Goal: Task Accomplishment & Management: Use online tool/utility

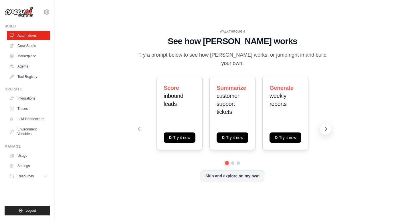
click at [325, 126] on icon at bounding box center [326, 129] width 6 height 6
click at [31, 47] on link "Crew Studio" at bounding box center [28, 45] width 43 height 9
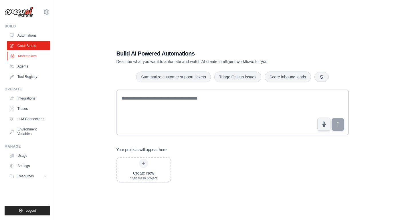
click at [34, 60] on link "Marketplace" at bounding box center [28, 55] width 43 height 9
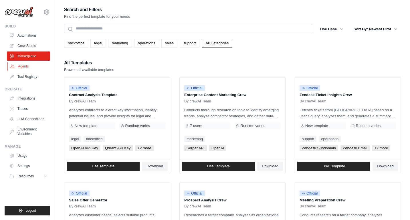
click at [31, 67] on link "Agents" at bounding box center [28, 66] width 43 height 9
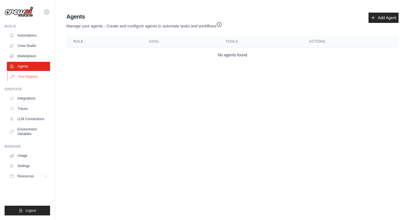
click at [31, 74] on link "Tool Registry" at bounding box center [28, 76] width 43 height 9
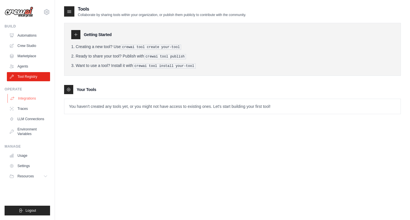
click at [34, 101] on link "Integrations" at bounding box center [28, 98] width 43 height 9
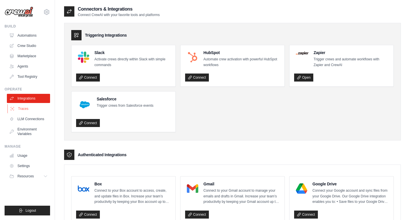
click at [36, 108] on link "Traces" at bounding box center [28, 108] width 43 height 9
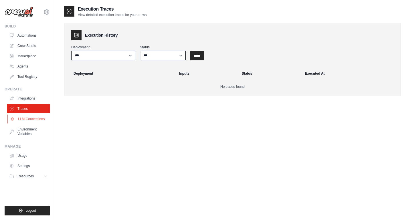
click at [35, 118] on link "LLM Connections" at bounding box center [28, 118] width 43 height 9
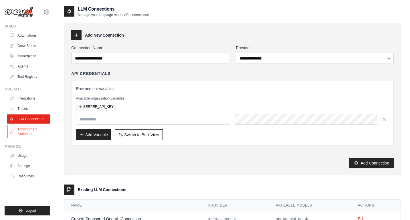
click at [30, 129] on link "Environment Variables" at bounding box center [28, 132] width 43 height 14
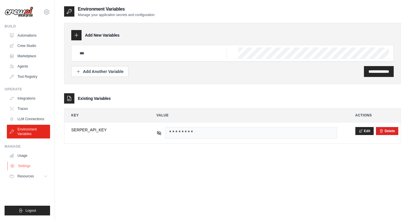
click at [25, 165] on link "Settings" at bounding box center [28, 165] width 43 height 9
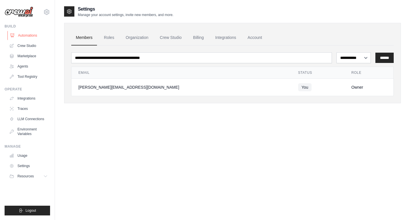
click at [31, 36] on link "Automations" at bounding box center [28, 35] width 43 height 9
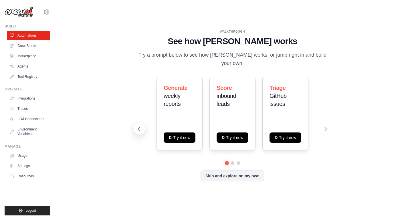
click at [140, 126] on icon at bounding box center [139, 129] width 6 height 6
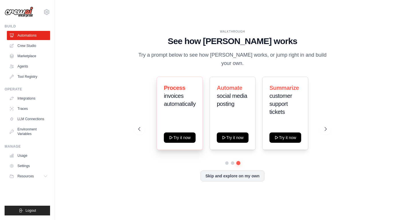
click at [187, 111] on div "Process invoices automatically Try it now" at bounding box center [179, 113] width 46 height 73
click at [181, 132] on button "Try it now" at bounding box center [179, 137] width 32 height 10
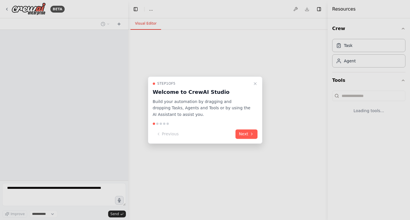
select select "****"
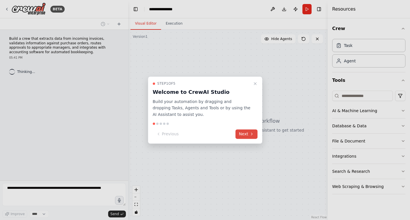
click at [245, 132] on button "Next" at bounding box center [246, 133] width 22 height 9
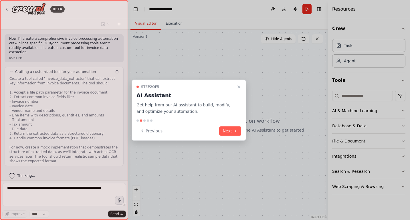
scroll to position [170, 0]
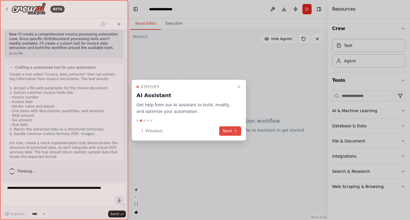
click at [227, 133] on button "Next" at bounding box center [230, 130] width 22 height 9
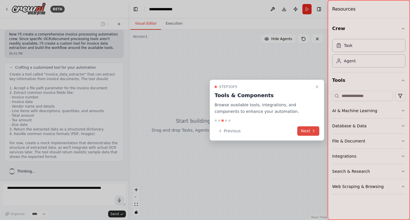
click at [308, 130] on button "Next" at bounding box center [308, 130] width 22 height 9
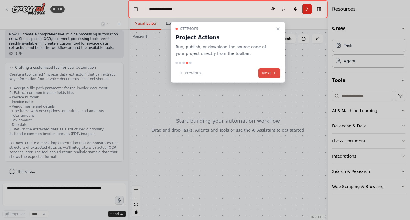
click at [267, 73] on button "Next" at bounding box center [269, 72] width 22 height 9
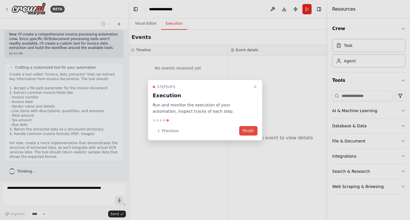
click at [247, 130] on button "Finish" at bounding box center [248, 130] width 18 height 9
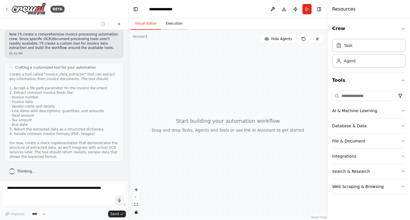
click at [174, 22] on button "Execution" at bounding box center [174, 24] width 26 height 12
click at [151, 27] on button "Visual Editor" at bounding box center [145, 24] width 31 height 12
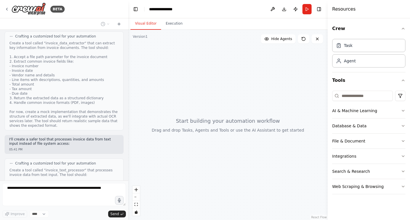
scroll to position [302, 0]
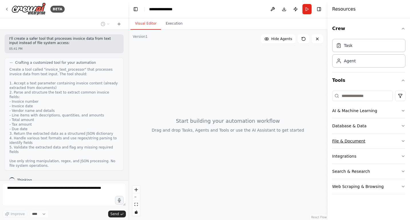
click at [348, 139] on button "File & Document" at bounding box center [368, 140] width 73 height 15
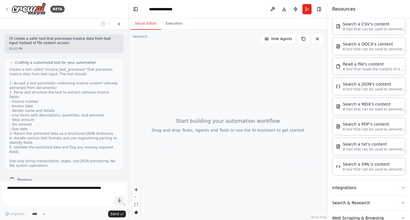
scroll to position [148, 0]
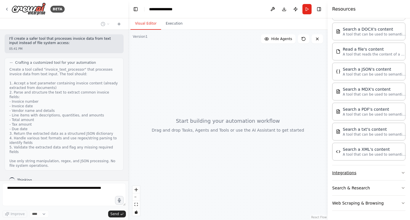
click at [356, 173] on button "Integrations" at bounding box center [368, 172] width 73 height 15
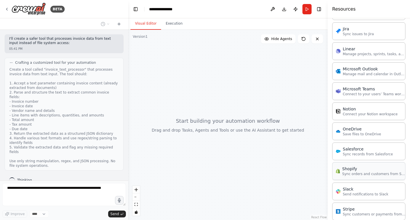
scroll to position [573, 0]
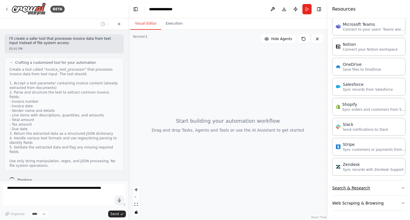
click at [354, 187] on button "Search & Research" at bounding box center [368, 187] width 73 height 15
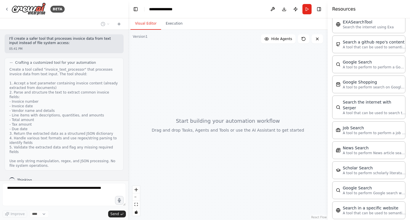
scroll to position [863, 0]
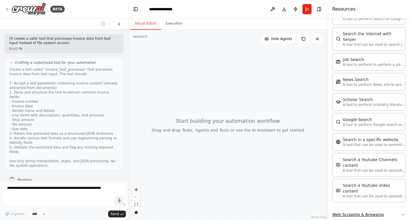
click at [356, 207] on button "Web Scraping & Browsing" at bounding box center [368, 214] width 73 height 15
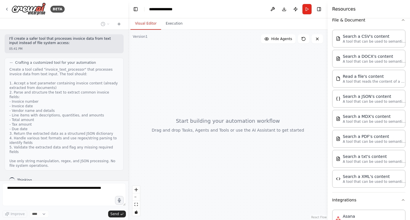
scroll to position [0, 0]
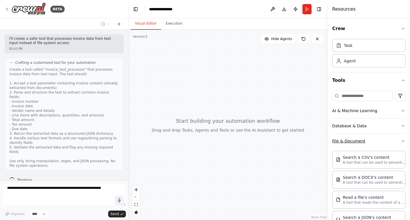
click at [354, 141] on button "File & Document" at bounding box center [368, 140] width 73 height 15
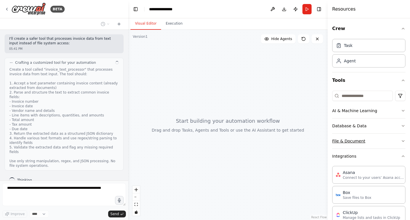
scroll to position [302, 0]
click at [350, 109] on button "AI & Machine Learning" at bounding box center [368, 110] width 73 height 15
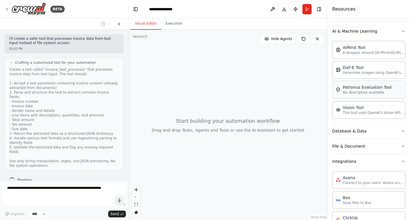
scroll to position [84, 0]
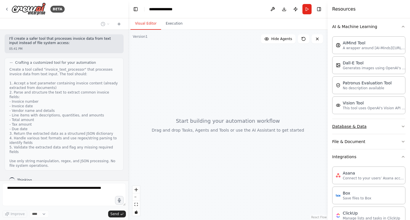
click at [363, 125] on button "Database & Data" at bounding box center [368, 126] width 73 height 15
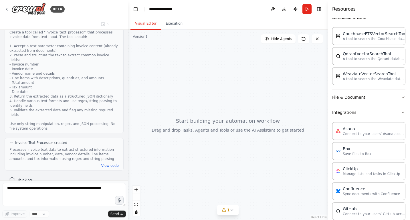
scroll to position [194, 0]
click at [349, 98] on button "File & Document" at bounding box center [368, 96] width 73 height 15
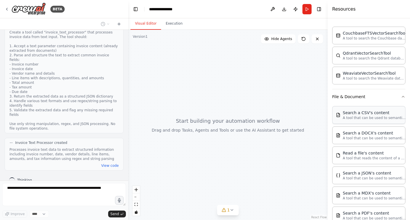
click at [355, 116] on p "A tool that can be used to semantic search a query from a CSV's content." at bounding box center [373, 117] width 63 height 5
click at [357, 137] on p "A tool that can be used to semantic search a query from a DOCX's content." at bounding box center [373, 137] width 63 height 5
click at [357, 114] on div "Search a CSV's content" at bounding box center [373, 113] width 63 height 6
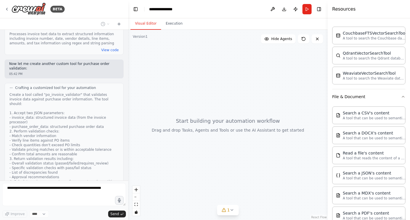
scroll to position [475, 0]
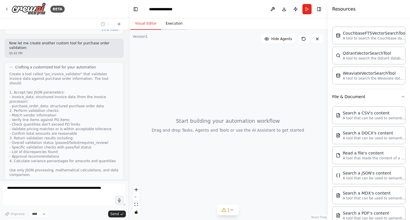
click at [169, 25] on button "Execution" at bounding box center [174, 24] width 26 height 12
click at [143, 21] on button "Visual Editor" at bounding box center [145, 24] width 31 height 12
click at [171, 21] on button "Execution" at bounding box center [174, 24] width 26 height 12
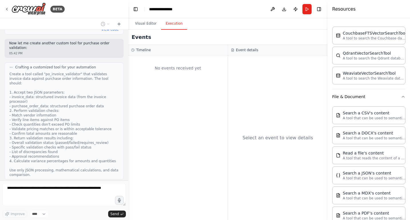
click at [179, 79] on div "No events received yet" at bounding box center [177, 137] width 99 height 164
click at [241, 84] on div "Select an event to view details" at bounding box center [278, 137] width 100 height 164
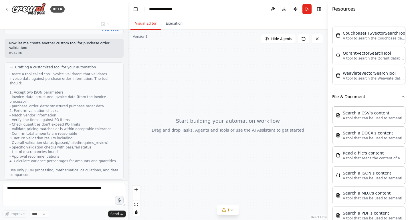
click at [151, 22] on button "Visual Editor" at bounding box center [145, 24] width 31 height 12
click at [310, 7] on button "Run" at bounding box center [306, 9] width 9 height 10
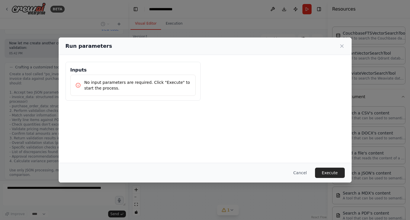
click at [141, 70] on h3 "Inputs" at bounding box center [132, 70] width 125 height 7
click at [306, 172] on button "Cancel" at bounding box center [299, 172] width 23 height 10
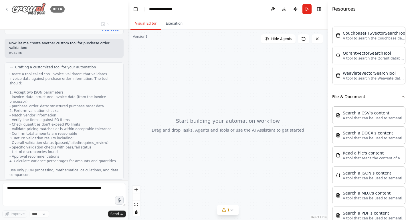
scroll to position [512, 0]
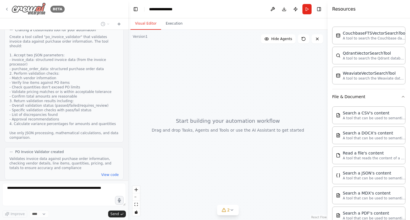
click at [36, 11] on img at bounding box center [28, 9] width 34 height 13
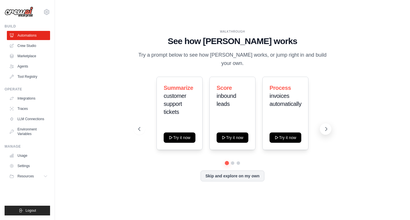
click at [326, 127] on icon at bounding box center [326, 128] width 2 height 3
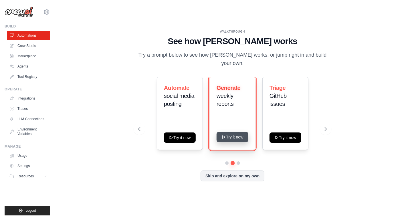
click at [236, 132] on button "Try it now" at bounding box center [232, 137] width 32 height 10
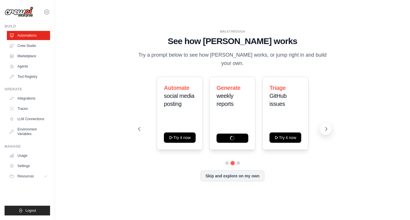
click at [326, 126] on icon at bounding box center [326, 129] width 6 height 6
click at [326, 127] on icon at bounding box center [326, 129] width 6 height 6
click at [325, 127] on icon at bounding box center [326, 128] width 2 height 3
click at [33, 121] on link "LLM Connections" at bounding box center [28, 118] width 43 height 9
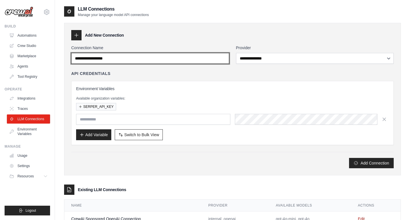
click at [140, 58] on input "Connection Name" at bounding box center [150, 58] width 158 height 11
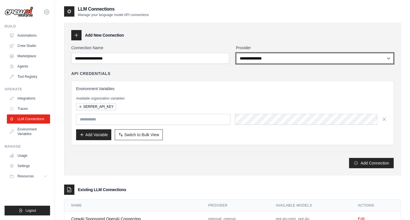
click at [255, 57] on select "**********" at bounding box center [315, 58] width 158 height 11
select select "****"
click at [236, 53] on select "**********" at bounding box center [315, 58] width 158 height 11
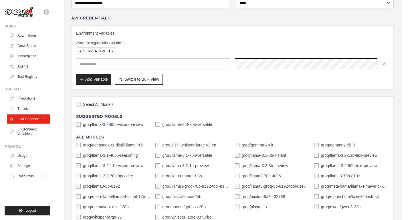
scroll to position [51, 0]
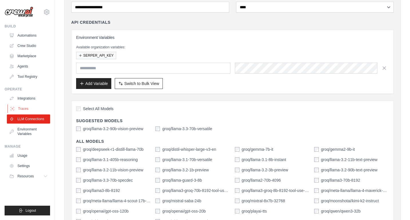
click at [27, 109] on link "Traces" at bounding box center [28, 108] width 43 height 9
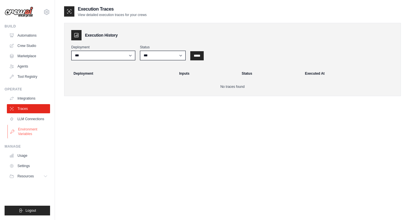
click at [29, 128] on link "Environment Variables" at bounding box center [28, 132] width 43 height 14
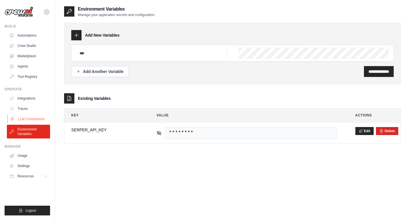
click at [30, 118] on link "LLM Connections" at bounding box center [28, 118] width 43 height 9
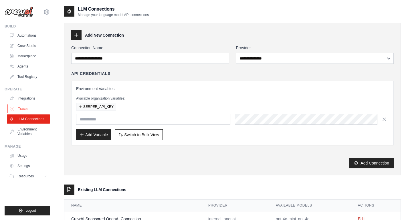
click at [28, 108] on link "Traces" at bounding box center [28, 108] width 43 height 9
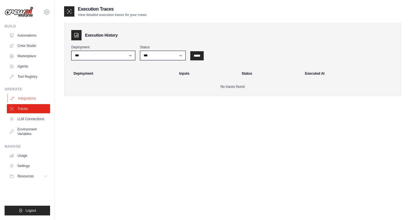
click at [28, 99] on link "Integrations" at bounding box center [28, 98] width 43 height 9
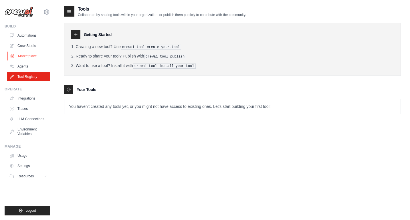
click at [29, 57] on link "Marketplace" at bounding box center [28, 55] width 43 height 9
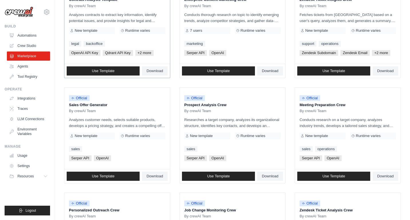
scroll to position [158, 0]
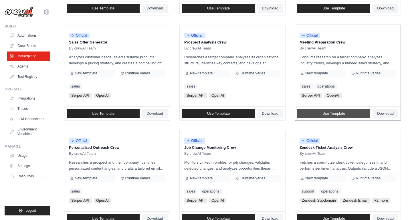
click at [332, 113] on span "Use Template" at bounding box center [333, 113] width 23 height 5
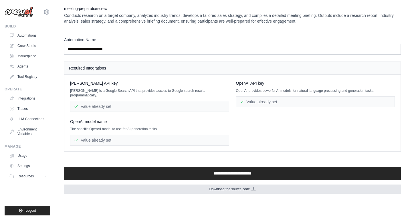
click at [232, 187] on span "Download the source code" at bounding box center [229, 189] width 41 height 5
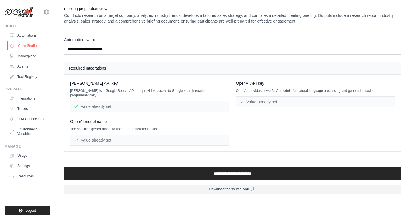
click at [31, 43] on link "Crew Studio" at bounding box center [28, 45] width 43 height 9
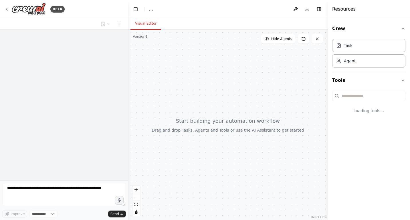
select select "****"
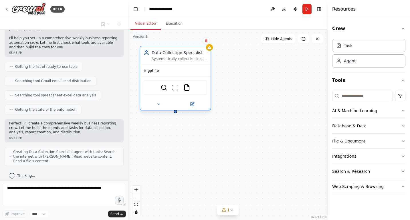
scroll to position [62, 0]
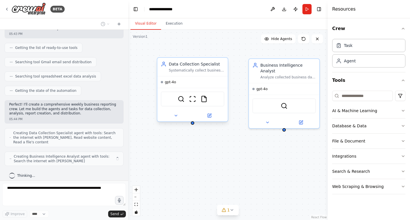
drag, startPoint x: 190, startPoint y: 65, endPoint x: 172, endPoint y: 55, distance: 21.1
click at [172, 55] on div "Data Collection Specialist Systematically collect business data from multiple s…" at bounding box center [227, 125] width 199 height 190
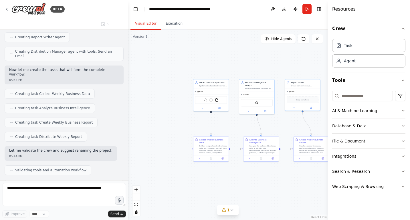
scroll to position [219, 0]
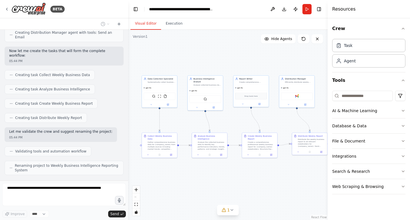
drag, startPoint x: 179, startPoint y: 123, endPoint x: 127, endPoint y: 119, distance: 51.6
click at [127, 119] on div "BETA Set up a crew that collects data from multiple sources, creates comprehens…" at bounding box center [205, 110] width 410 height 220
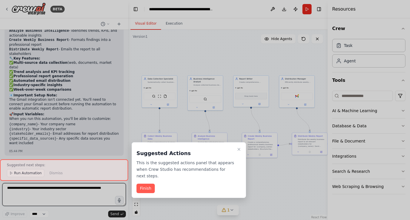
scroll to position [471, 0]
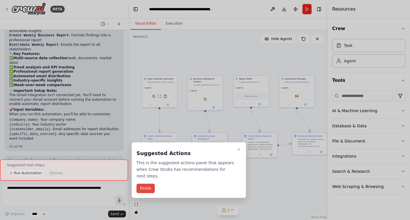
click at [145, 190] on button "Finish" at bounding box center [145, 188] width 18 height 9
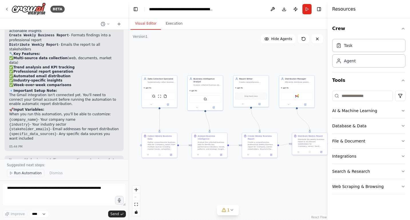
click at [29, 172] on span "Run Automation" at bounding box center [28, 173] width 28 height 5
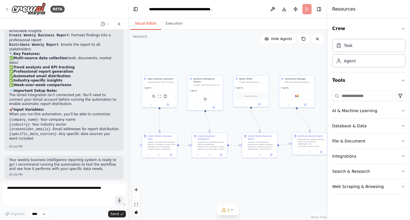
scroll to position [450, 0]
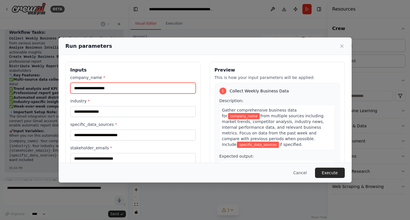
click at [130, 85] on input "company_name *" at bounding box center [132, 88] width 125 height 11
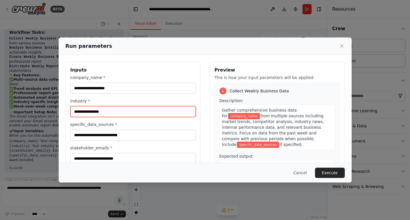
click at [132, 107] on input "industry *" at bounding box center [132, 111] width 125 height 11
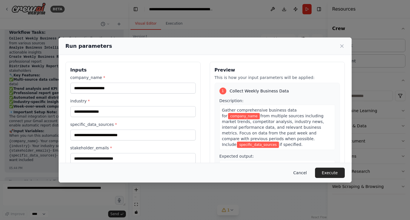
click at [306, 172] on button "Cancel" at bounding box center [299, 172] width 23 height 10
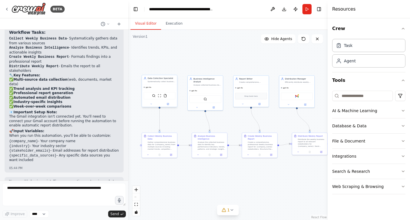
click at [161, 83] on div "Data Collection Specialist Systematically collect business data from multiple s…" at bounding box center [159, 79] width 35 height 9
click at [161, 146] on div "Gather comprehensive business data for {company_name} from multiple sources inc…" at bounding box center [161, 144] width 28 height 9
click at [163, 84] on div "gpt-4o" at bounding box center [159, 87] width 35 height 6
click at [169, 105] on button at bounding box center [168, 103] width 16 height 3
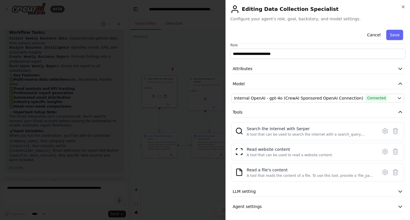
scroll to position [7, 0]
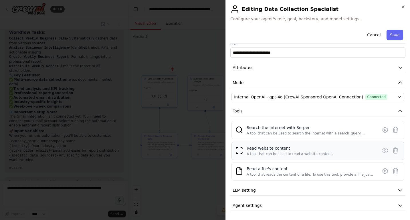
click at [278, 151] on div "A tool that can be used to read a website content." at bounding box center [289, 153] width 86 height 5
click at [273, 168] on div "Read a file's content" at bounding box center [309, 169] width 127 height 6
click at [385, 129] on icon at bounding box center [384, 129] width 7 height 7
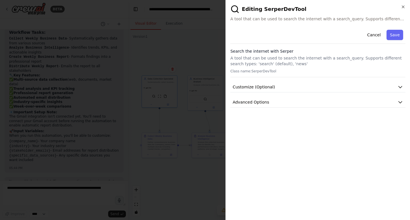
scroll to position [0, 0]
click at [358, 86] on button "Customize (Optional)" at bounding box center [317, 87] width 175 height 11
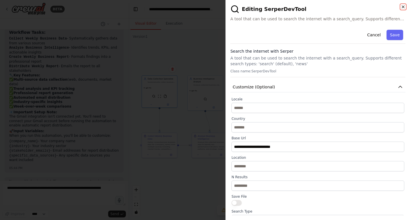
click at [402, 6] on icon "button" at bounding box center [402, 7] width 5 height 5
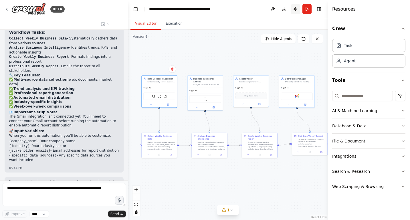
click at [296, 8] on button "Publish" at bounding box center [295, 9] width 9 height 10
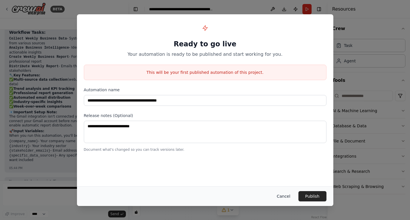
click at [284, 195] on button "Cancel" at bounding box center [283, 196] width 23 height 10
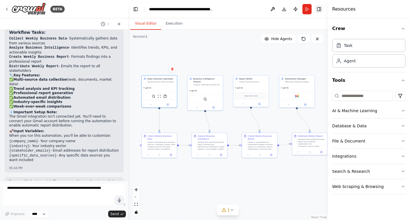
click at [319, 9] on button "Toggle Right Sidebar" at bounding box center [319, 9] width 8 height 8
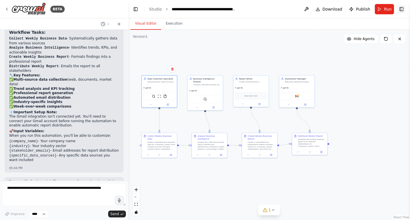
click at [402, 9] on button "Toggle Right Sidebar" at bounding box center [401, 9] width 8 height 8
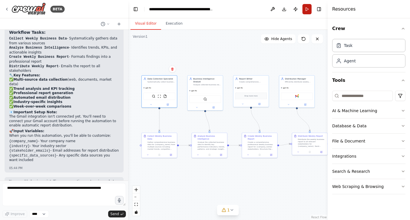
click at [305, 9] on button "Run" at bounding box center [306, 9] width 9 height 10
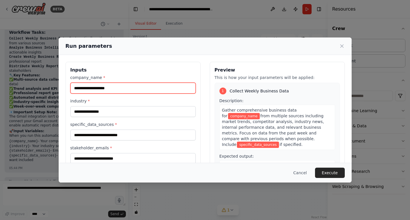
click at [170, 83] on input "company_name *" at bounding box center [132, 88] width 125 height 11
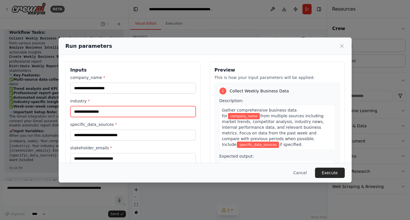
click at [154, 112] on input "industry *" at bounding box center [132, 111] width 125 height 11
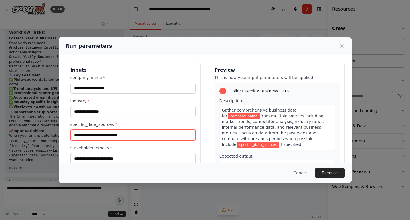
click at [150, 134] on input "specific_data_sources *" at bounding box center [132, 134] width 125 height 11
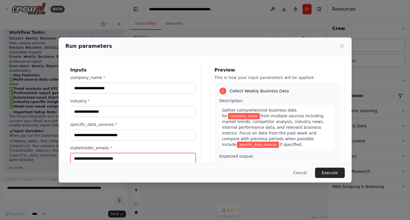
click at [147, 156] on input "stakeholder_emails *" at bounding box center [132, 158] width 125 height 11
click at [296, 174] on button "Cancel" at bounding box center [299, 172] width 23 height 10
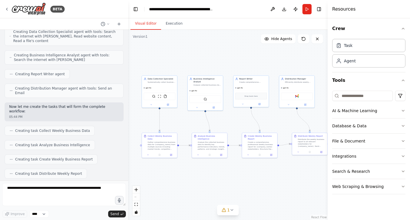
scroll to position [157, 0]
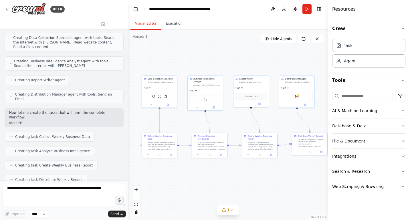
click at [119, 23] on icon at bounding box center [119, 24] width 5 height 5
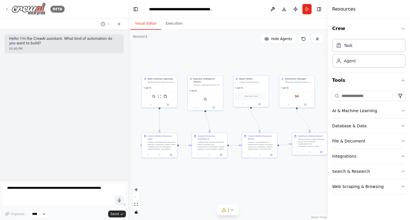
click at [32, 8] on img at bounding box center [28, 9] width 34 height 13
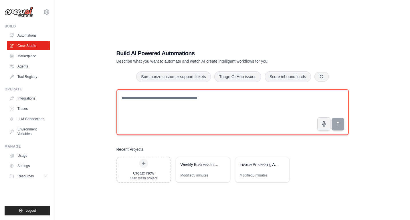
click at [139, 96] on textarea at bounding box center [232, 112] width 232 height 46
paste textarea "**********"
type textarea "**********"
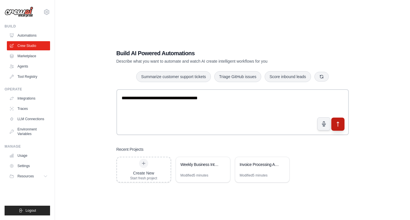
click at [338, 123] on icon "submit" at bounding box center [337, 124] width 6 height 6
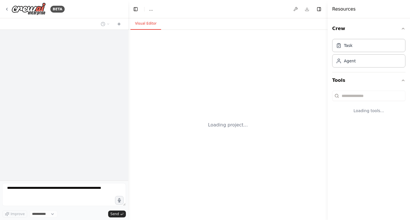
select select "****"
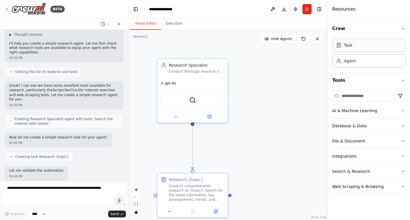
scroll to position [58, 0]
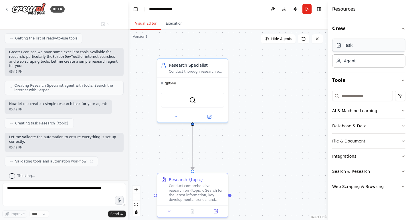
click at [355, 50] on div "Task" at bounding box center [368, 45] width 73 height 13
click at [356, 63] on div "Agent" at bounding box center [368, 60] width 73 height 13
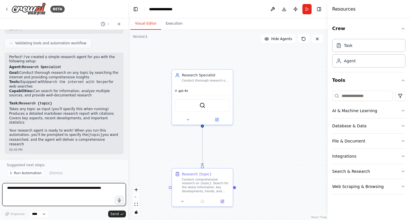
scroll to position [180, 0]
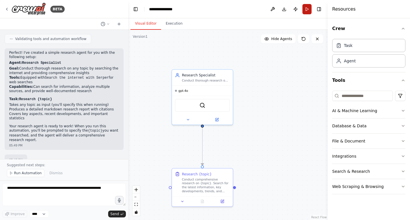
click at [308, 9] on button "Run" at bounding box center [306, 9] width 9 height 10
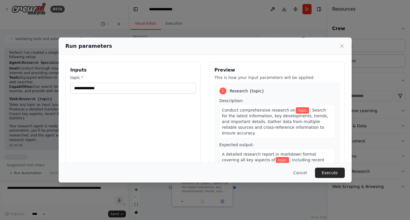
scroll to position [1, 0]
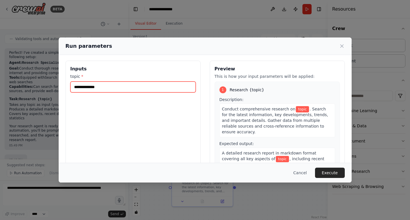
click at [115, 88] on input "topic *" at bounding box center [132, 86] width 125 height 11
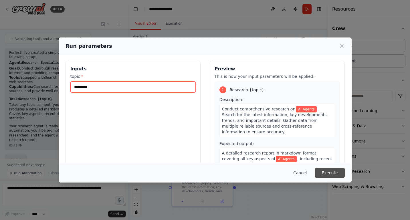
type input "*********"
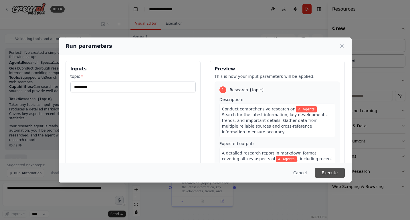
click at [335, 173] on button "Execute" at bounding box center [330, 172] width 30 height 10
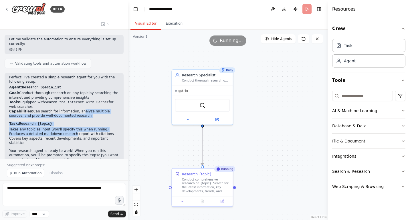
drag, startPoint x: 74, startPoint y: 129, endPoint x: 79, endPoint y: 105, distance: 24.1
click at [79, 105] on div "Perfect! I've created a simple research agent for you with the following setup:…" at bounding box center [64, 121] width 110 height 92
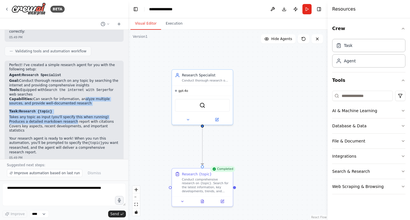
scroll to position [180, 0]
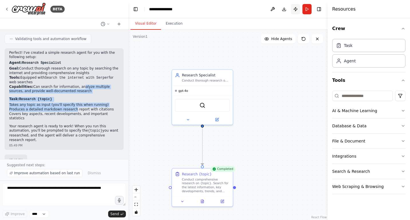
click at [295, 7] on button "Publish" at bounding box center [295, 9] width 9 height 10
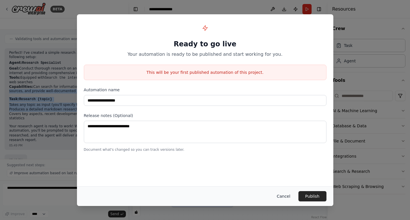
click at [284, 195] on button "Cancel" at bounding box center [283, 196] width 23 height 10
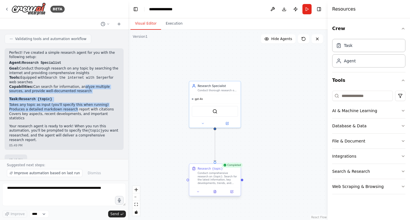
click at [227, 178] on div "Conduct comprehensive research on {topic}. Search for the latest information, k…" at bounding box center [218, 177] width 40 height 13
click at [232, 193] on button at bounding box center [231, 191] width 14 height 5
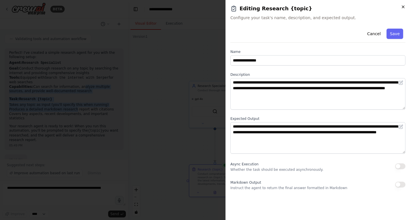
click at [400, 5] on icon "button" at bounding box center [402, 7] width 5 height 5
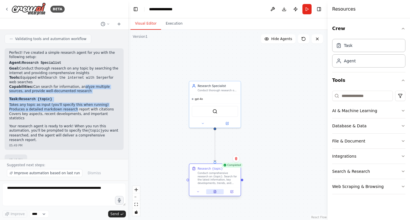
click at [216, 191] on icon at bounding box center [215, 190] width 1 height 1
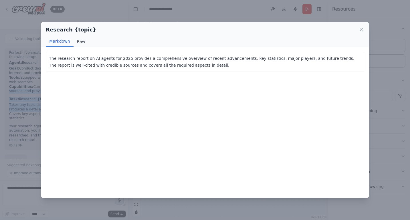
click at [79, 42] on button "Raw" at bounding box center [80, 41] width 15 height 11
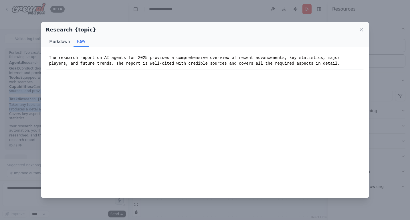
click at [63, 40] on button "Markdown" at bounding box center [59, 41] width 27 height 11
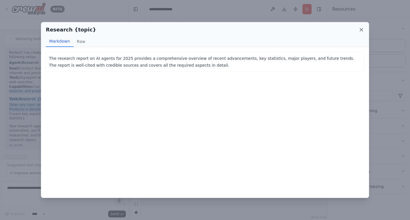
click at [362, 29] on icon at bounding box center [361, 30] width 6 height 6
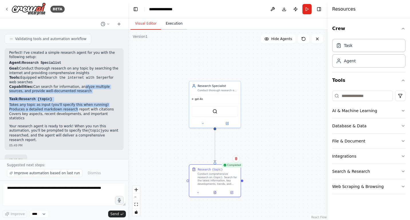
click at [175, 23] on button "Execution" at bounding box center [174, 24] width 26 height 12
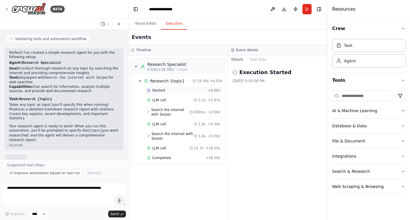
click at [169, 89] on div "Started" at bounding box center [176, 90] width 58 height 5
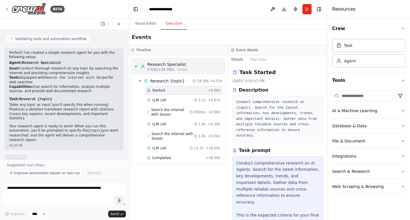
click at [171, 69] on span "6.53s (+18.39s)" at bounding box center [160, 69] width 27 height 5
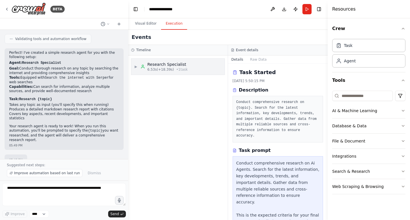
click at [134, 66] on span "▶" at bounding box center [135, 66] width 3 height 5
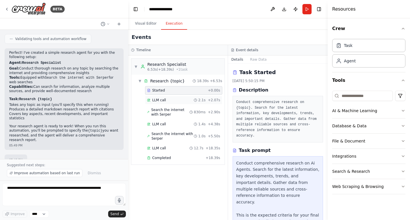
click at [181, 99] on div "LLM call 2.1s + 2.07s" at bounding box center [183, 100] width 73 height 5
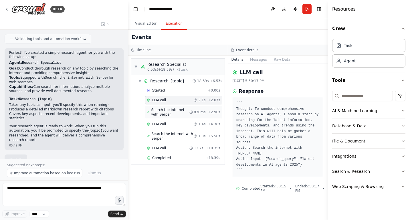
click at [180, 111] on span "Search the internet with Serper" at bounding box center [170, 111] width 38 height 9
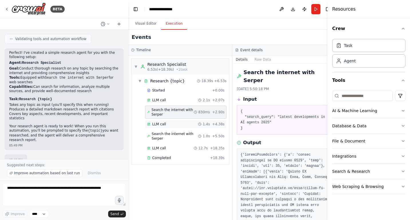
click at [181, 125] on div "LLM call 1.4s + 4.38s" at bounding box center [185, 124] width 77 height 5
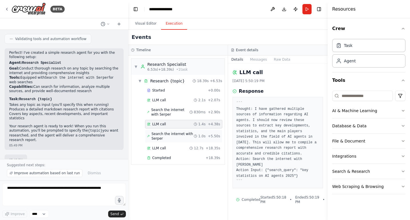
click at [175, 137] on span "Search the internet with Serper" at bounding box center [172, 135] width 42 height 9
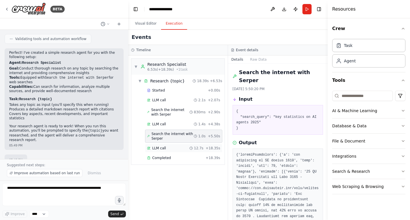
click at [174, 147] on div "LLM call 12.7s + 18.35s" at bounding box center [183, 148] width 73 height 5
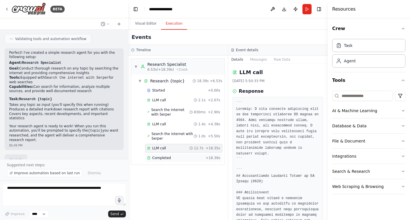
click at [173, 157] on div "Completed" at bounding box center [175, 157] width 56 height 5
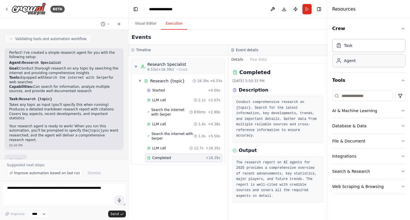
click at [347, 60] on div "Agent" at bounding box center [350, 61] width 12 height 6
click at [354, 44] on div "Task" at bounding box center [368, 45] width 73 height 13
click at [153, 23] on button "Visual Editor" at bounding box center [145, 24] width 31 height 12
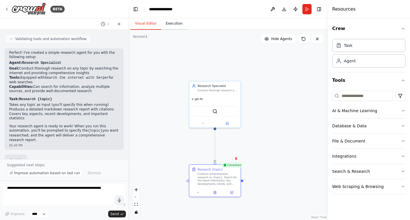
click at [171, 22] on button "Execution" at bounding box center [174, 24] width 26 height 12
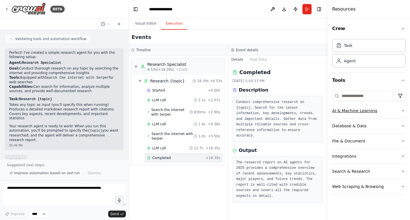
click at [350, 113] on button "AI & Machine Learning" at bounding box center [368, 110] width 73 height 15
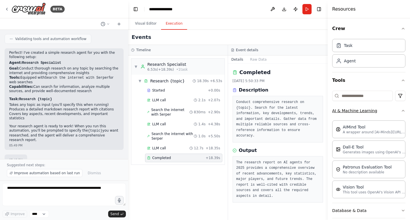
click at [350, 113] on button "AI & Machine Learning" at bounding box center [368, 110] width 73 height 15
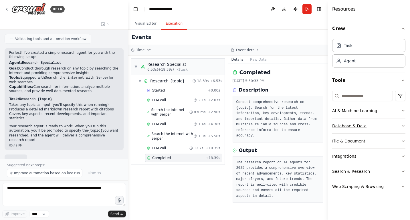
click at [350, 123] on button "Database & Data" at bounding box center [368, 125] width 73 height 15
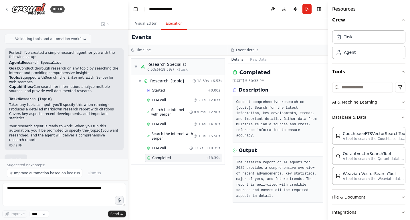
scroll to position [10, 0]
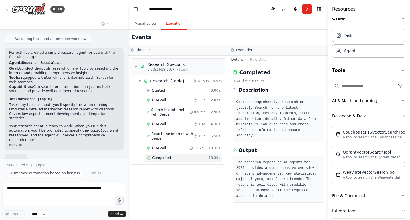
click at [350, 115] on button "Database & Data" at bounding box center [368, 115] width 73 height 15
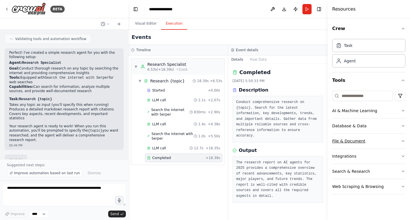
click at [347, 139] on button "File & Document" at bounding box center [368, 140] width 73 height 15
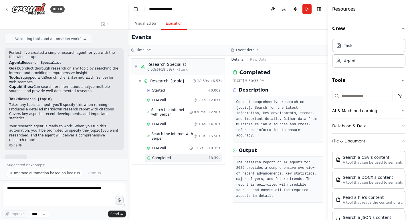
click at [347, 139] on button "File & Document" at bounding box center [368, 140] width 73 height 15
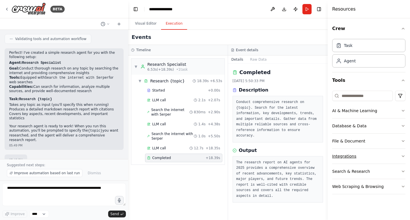
click at [347, 157] on button "Integrations" at bounding box center [368, 156] width 73 height 15
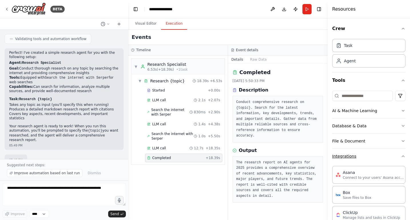
click at [347, 157] on button "Integrations" at bounding box center [368, 156] width 73 height 15
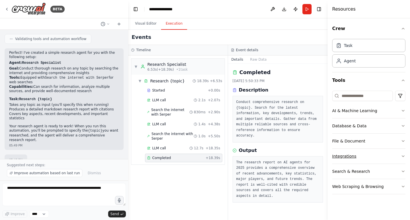
click at [347, 157] on button "Integrations" at bounding box center [368, 156] width 73 height 15
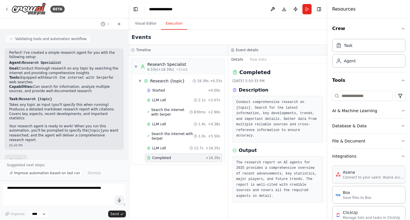
click at [349, 172] on div "Asana" at bounding box center [373, 172] width 63 height 6
click at [350, 191] on div "Box" at bounding box center [356, 192] width 29 height 6
click at [347, 153] on button "Integrations" at bounding box center [368, 156] width 73 height 15
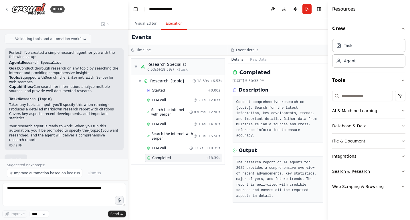
click at [348, 170] on button "Search & Research" at bounding box center [368, 171] width 73 height 15
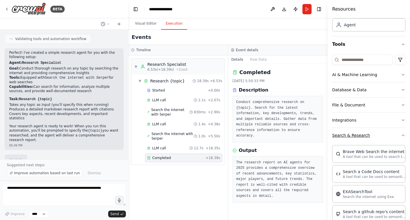
scroll to position [47, 0]
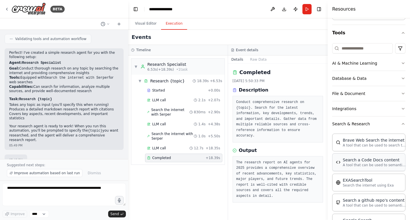
click at [352, 162] on div "Search a Code Docs content" at bounding box center [373, 160] width 63 height 6
click at [355, 144] on p "A tool that can be used to search the internet with a search_query." at bounding box center [373, 145] width 63 height 5
click at [350, 124] on button "Search & Research" at bounding box center [368, 123] width 73 height 15
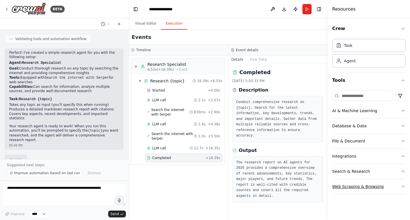
click at [352, 184] on button "Web Scraping & Browsing" at bounding box center [368, 186] width 73 height 15
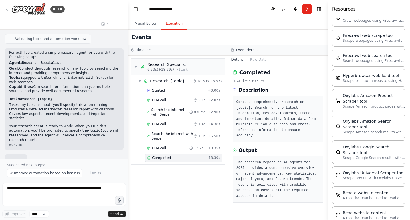
scroll to position [218, 0]
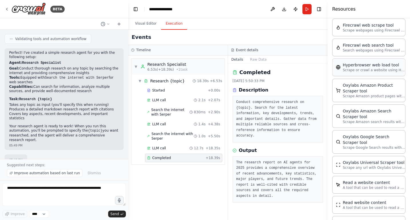
click at [362, 67] on div "Hyperbrowser web load tool" at bounding box center [373, 65] width 63 height 6
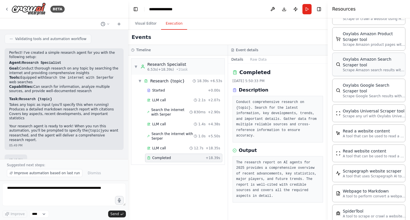
scroll to position [305, 0]
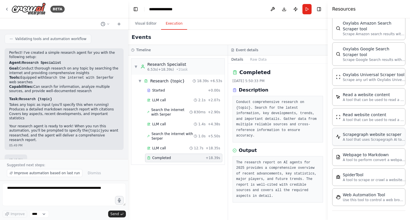
click at [367, 140] on p "A tool that uses Scrapegraph AI to intelligently scrape website content." at bounding box center [373, 139] width 63 height 5
click at [355, 183] on div "SpiderTool A tool to scrape or crawl a website and return LLM-ready content." at bounding box center [368, 177] width 73 height 18
click at [354, 31] on div "Oxylabs Amazon Search Scraper tool" at bounding box center [373, 25] width 63 height 11
click at [284, 10] on button "Download" at bounding box center [283, 9] width 9 height 10
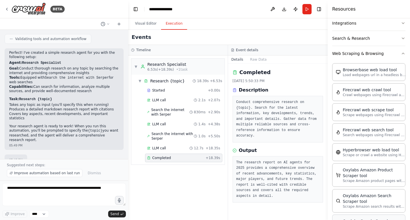
scroll to position [0, 0]
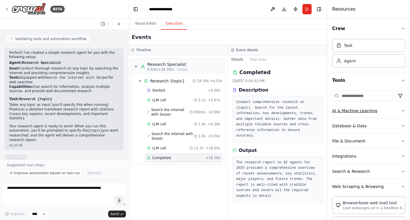
click at [371, 107] on button "AI & Machine Learning" at bounding box center [368, 110] width 73 height 15
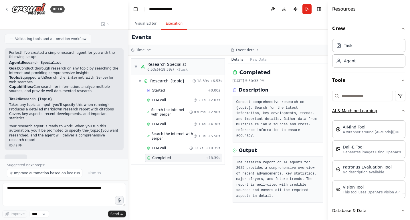
click at [366, 111] on button "AI & Machine Learning" at bounding box center [368, 110] width 73 height 15
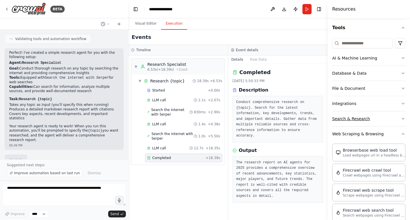
scroll to position [54, 0]
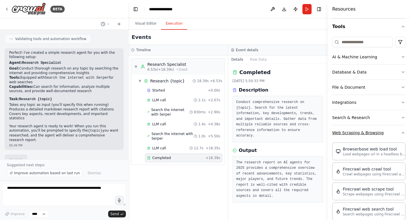
click at [358, 138] on button "Web Scraping & Browsing" at bounding box center [368, 132] width 73 height 15
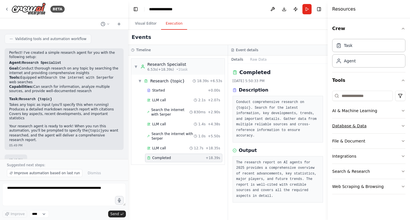
click at [355, 128] on button "Database & Data" at bounding box center [368, 125] width 73 height 15
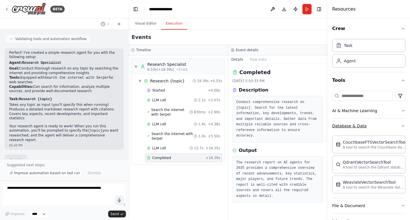
click at [355, 127] on button "Database & Data" at bounding box center [368, 125] width 73 height 15
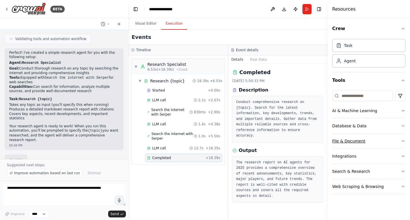
click at [354, 141] on button "File & Document" at bounding box center [368, 140] width 73 height 15
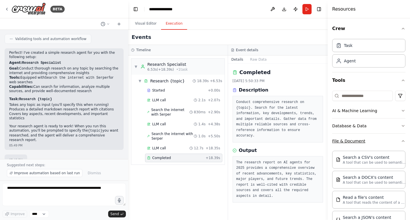
click at [354, 141] on button "File & Document" at bounding box center [368, 140] width 73 height 15
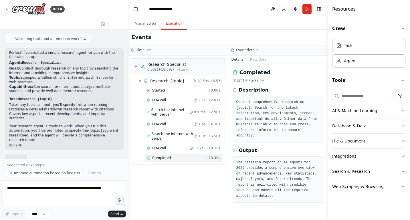
click at [348, 157] on button "Integrations" at bounding box center [368, 156] width 73 height 15
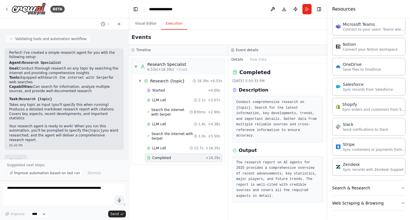
scroll to position [399, 0]
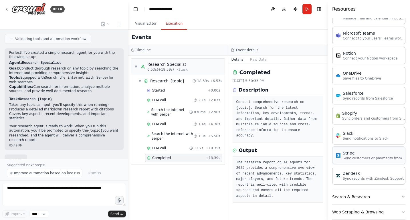
click at [368, 161] on div "Stripe Sync customers or payments from Stripe" at bounding box center [368, 155] width 73 height 18
click at [368, 172] on div "Zendesk" at bounding box center [372, 173] width 61 height 6
click at [364, 135] on div "Slack" at bounding box center [364, 133] width 45 height 6
click at [364, 113] on div "Shopify" at bounding box center [373, 113] width 63 height 6
click at [363, 100] on p "Sync records from Salesforce" at bounding box center [367, 98] width 50 height 5
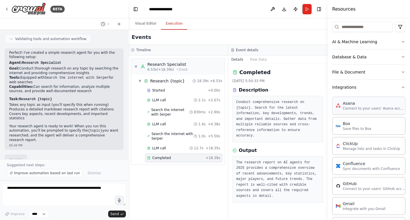
scroll to position [74, 0]
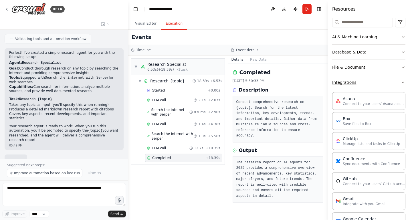
click at [356, 83] on button "Integrations" at bounding box center [368, 82] width 73 height 15
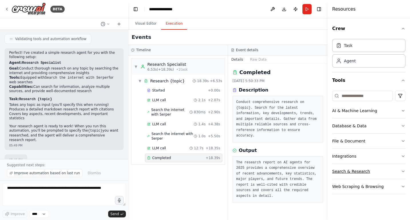
click at [356, 170] on button "Search & Research" at bounding box center [368, 171] width 73 height 15
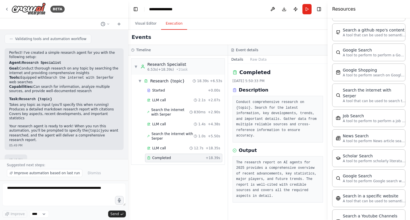
scroll to position [228, 0]
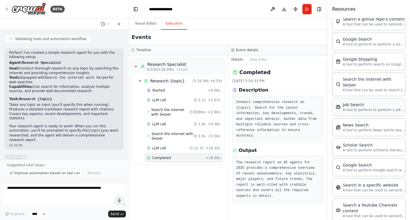
click at [359, 102] on div "Job Search" at bounding box center [373, 105] width 63 height 6
click at [360, 108] on div "Job Search A tool to perform to perform a job search in the US with a search_qu…" at bounding box center [368, 107] width 73 height 18
click at [362, 122] on div "News Search" at bounding box center [373, 125] width 63 height 6
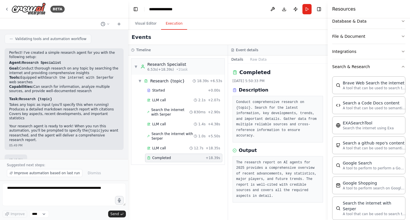
scroll to position [82, 0]
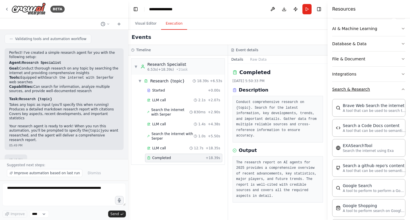
click at [356, 92] on button "Search & Research" at bounding box center [368, 89] width 73 height 15
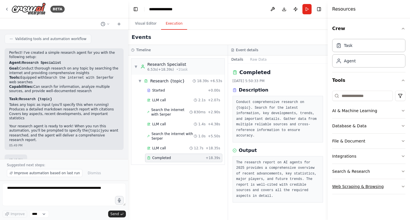
click at [370, 188] on button "Web Scraping & Browsing" at bounding box center [368, 186] width 73 height 15
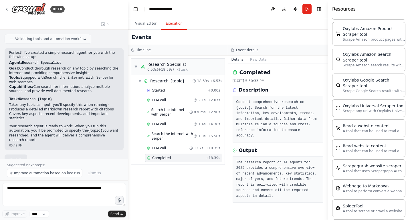
scroll to position [305, 0]
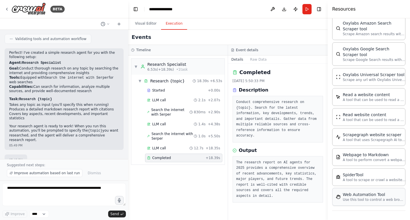
click at [366, 196] on div "Web Automation Tool" at bounding box center [373, 195] width 63 height 6
click at [362, 180] on p "A tool to scrape or crawl a website and return LLM-ready content." at bounding box center [373, 179] width 63 height 5
click at [148, 24] on button "Visual Editor" at bounding box center [145, 24] width 31 height 12
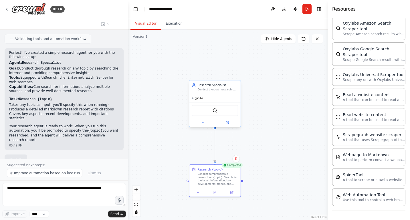
click at [224, 108] on div "SerperDevTool" at bounding box center [215, 110] width 46 height 11
click at [226, 123] on icon at bounding box center [227, 122] width 2 height 2
click at [227, 123] on icon at bounding box center [227, 122] width 3 height 3
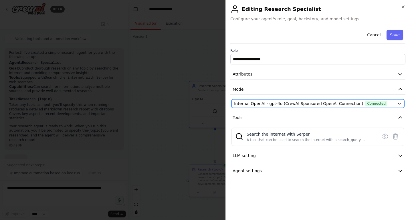
click at [365, 103] on span "Connected" at bounding box center [376, 104] width 22 height 6
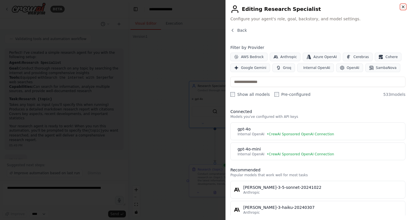
click at [402, 5] on icon "button" at bounding box center [402, 7] width 5 height 5
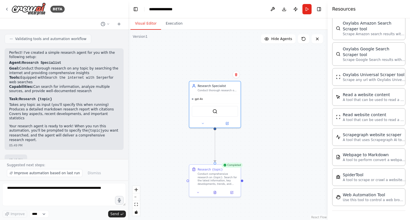
click at [229, 61] on div ".deletable-edge-delete-btn { width: 20px; height: 20px; border: 0px solid #ffff…" at bounding box center [227, 125] width 199 height 190
click at [7, 8] on icon at bounding box center [7, 9] width 5 height 5
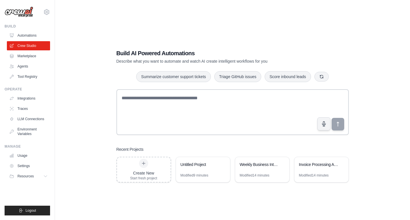
scroll to position [11, 0]
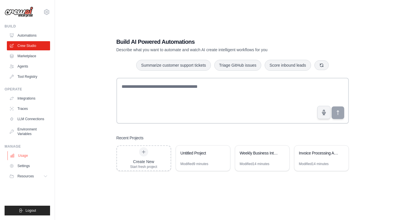
click at [29, 154] on link "Usage" at bounding box center [28, 155] width 43 height 9
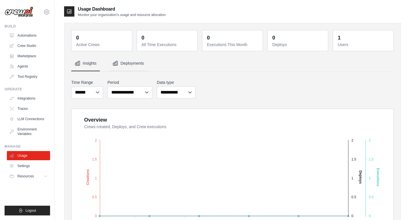
click at [125, 61] on button "Deployments" at bounding box center [128, 63] width 38 height 15
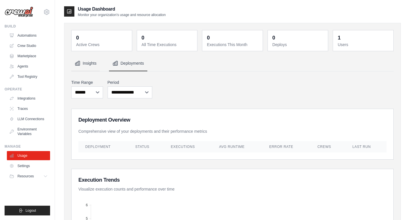
click at [97, 64] on button "Insights" at bounding box center [85, 63] width 29 height 15
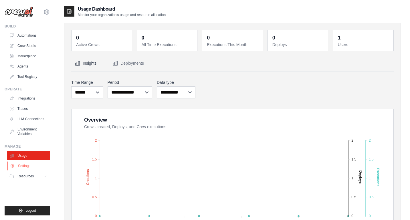
click at [29, 168] on link "Settings" at bounding box center [28, 165] width 43 height 9
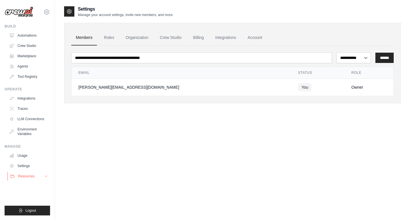
click at [29, 174] on span "Resources" at bounding box center [26, 176] width 16 height 5
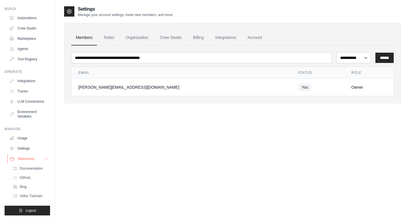
click at [27, 158] on span "Resources" at bounding box center [26, 158] width 16 height 5
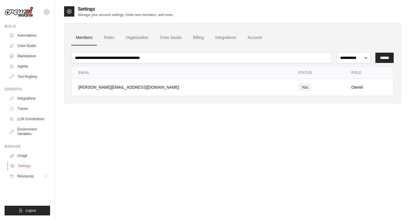
click at [28, 166] on link "Settings" at bounding box center [28, 165] width 43 height 9
click at [26, 155] on link "Usage" at bounding box center [28, 155] width 43 height 9
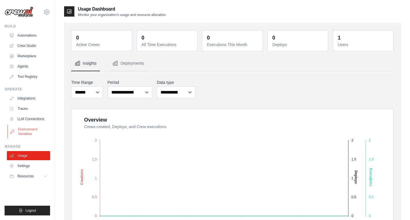
click at [26, 131] on link "Environment Variables" at bounding box center [28, 132] width 43 height 14
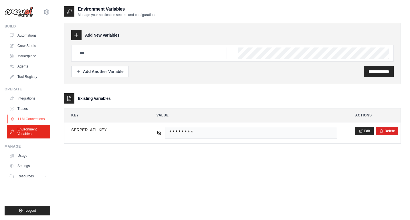
click at [25, 117] on link "LLM Connections" at bounding box center [28, 118] width 43 height 9
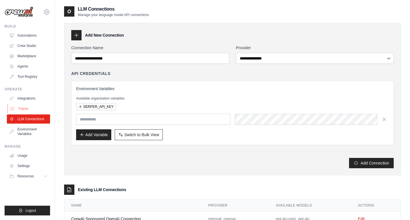
click at [24, 107] on link "Traces" at bounding box center [28, 108] width 43 height 9
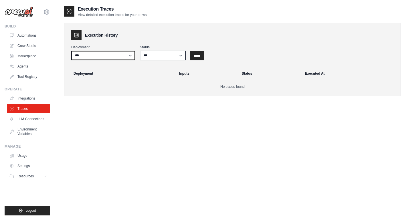
click at [95, 54] on select "***" at bounding box center [103, 56] width 64 height 10
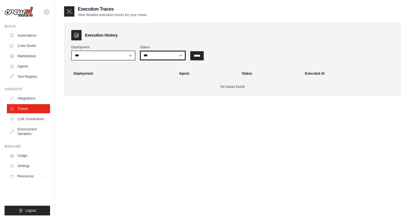
click at [150, 55] on select "*** ********* ******* *****" at bounding box center [163, 56] width 46 height 10
click at [37, 99] on link "Integrations" at bounding box center [28, 98] width 43 height 9
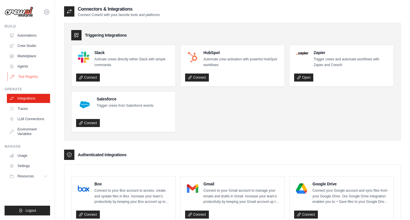
click at [31, 79] on link "Tool Registry" at bounding box center [28, 76] width 43 height 9
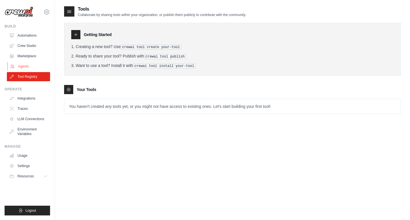
click at [23, 67] on link "Agents" at bounding box center [28, 66] width 43 height 9
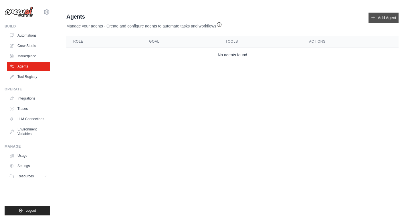
click at [386, 17] on link "Add Agent" at bounding box center [383, 18] width 30 height 10
click at [374, 18] on icon at bounding box center [372, 17] width 5 height 5
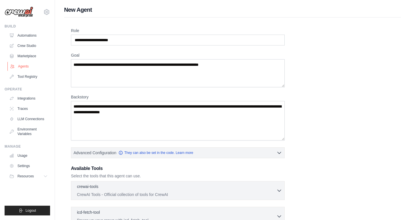
click at [24, 65] on link "Agents" at bounding box center [28, 66] width 43 height 9
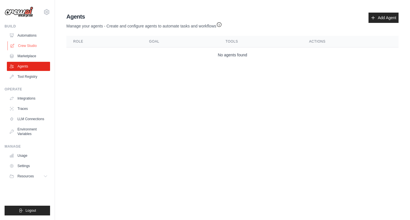
click at [33, 42] on link "Crew Studio" at bounding box center [28, 45] width 43 height 9
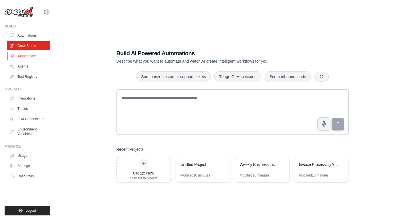
click at [32, 57] on link "Marketplace" at bounding box center [28, 55] width 43 height 9
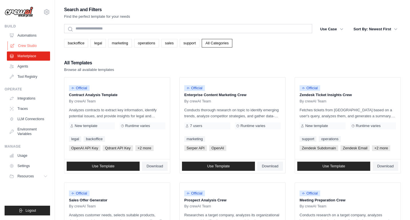
click at [33, 46] on link "Crew Studio" at bounding box center [28, 45] width 43 height 9
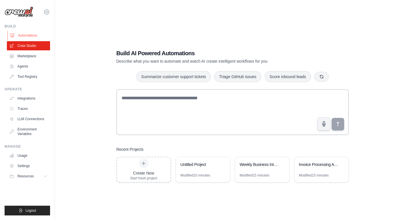
click at [31, 38] on link "Automations" at bounding box center [28, 35] width 43 height 9
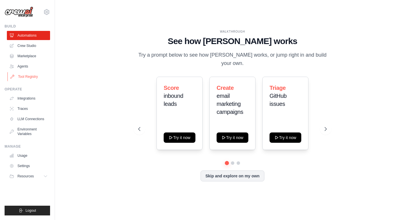
click at [32, 75] on link "Tool Registry" at bounding box center [28, 76] width 43 height 9
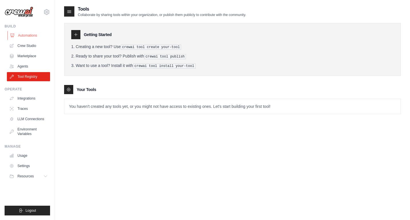
click at [27, 35] on link "Automations" at bounding box center [28, 35] width 43 height 9
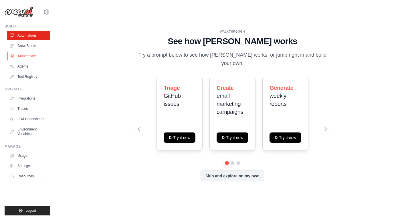
click at [29, 55] on link "Marketplace" at bounding box center [28, 55] width 43 height 9
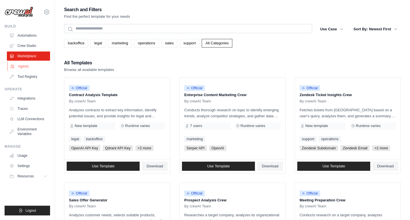
click at [25, 65] on link "Agents" at bounding box center [28, 66] width 43 height 9
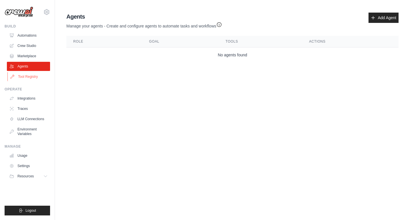
click at [30, 72] on link "Tool Registry" at bounding box center [28, 76] width 43 height 9
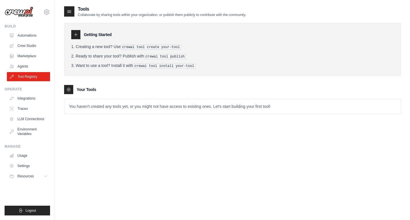
click at [89, 128] on div "Tools Collaborate by sharing tools within your organization, or publish them pu…" at bounding box center [232, 116] width 336 height 220
click at [33, 57] on link "Marketplace" at bounding box center [28, 55] width 43 height 9
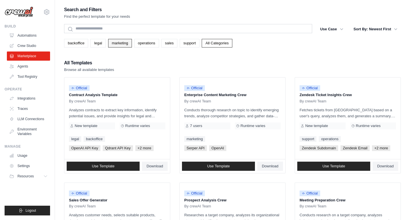
click at [116, 42] on link "marketing" at bounding box center [120, 43] width 24 height 9
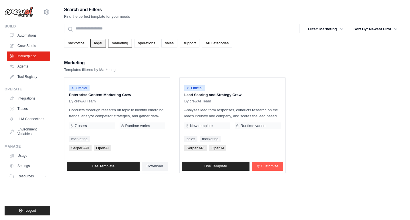
click at [100, 40] on link "legal" at bounding box center [97, 43] width 15 height 9
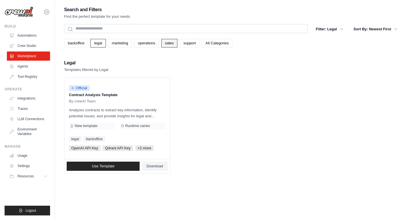
click at [168, 43] on link "sales" at bounding box center [169, 43] width 16 height 9
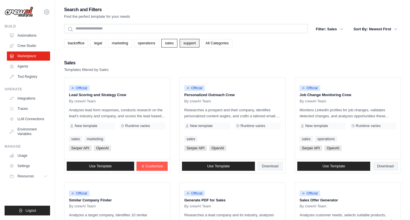
click at [188, 46] on link "support" at bounding box center [190, 43] width 20 height 9
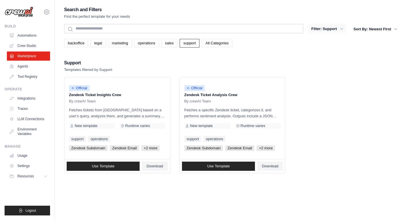
click at [341, 28] on icon "button" at bounding box center [341, 29] width 6 height 6
click at [218, 44] on link "All Categories" at bounding box center [217, 43] width 31 height 9
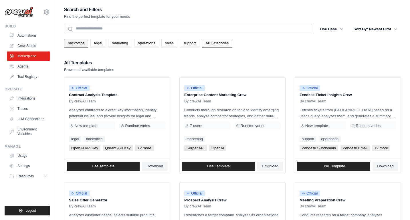
click at [79, 45] on link "backoffice" at bounding box center [76, 43] width 24 height 9
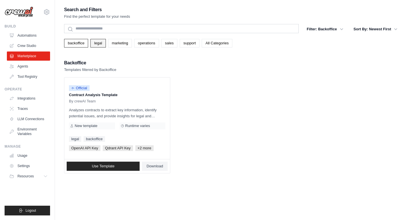
click at [99, 43] on link "legal" at bounding box center [97, 43] width 15 height 9
click at [78, 45] on link "backoffice" at bounding box center [76, 43] width 24 height 9
click at [92, 45] on link "legal" at bounding box center [97, 43] width 15 height 9
click at [116, 44] on link "marketing" at bounding box center [120, 43] width 24 height 9
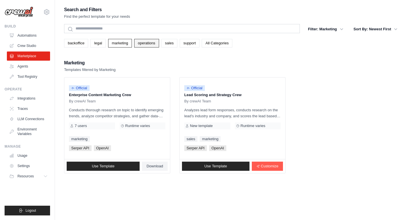
click at [145, 43] on link "operations" at bounding box center [146, 43] width 25 height 9
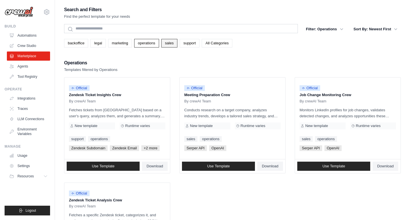
click at [165, 43] on link "sales" at bounding box center [169, 43] width 16 height 9
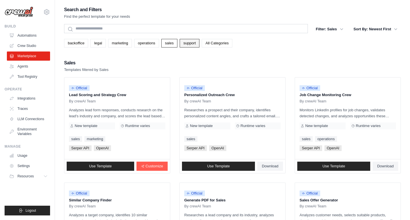
click at [187, 45] on link "support" at bounding box center [190, 43] width 20 height 9
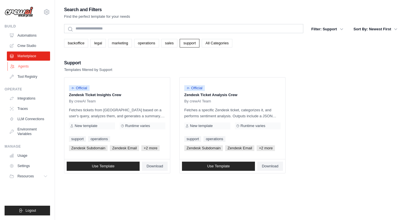
click at [35, 68] on link "Agents" at bounding box center [28, 66] width 43 height 9
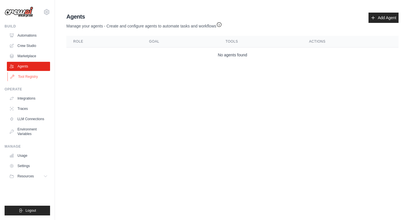
click at [32, 80] on link "Tool Registry" at bounding box center [28, 76] width 43 height 9
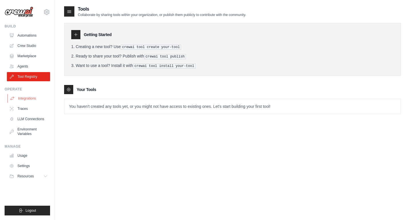
click at [33, 96] on link "Integrations" at bounding box center [28, 98] width 43 height 9
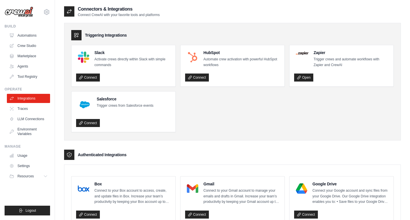
click at [34, 117] on link "LLM Connections" at bounding box center [28, 118] width 43 height 9
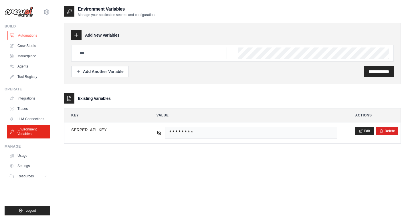
click at [25, 37] on link "Automations" at bounding box center [28, 35] width 43 height 9
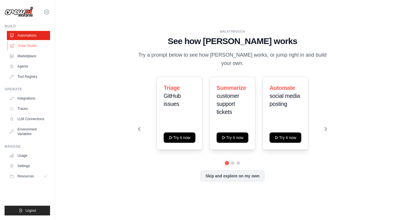
click at [30, 46] on link "Crew Studio" at bounding box center [28, 45] width 43 height 9
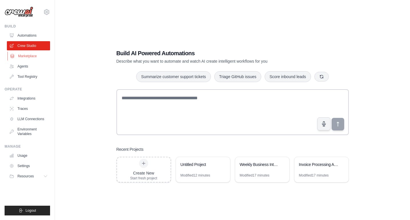
click at [31, 52] on link "Marketplace" at bounding box center [28, 55] width 43 height 9
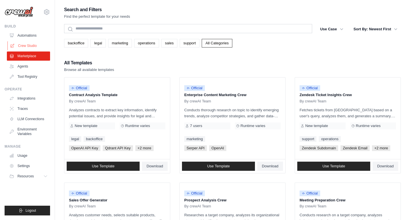
click at [31, 43] on link "Crew Studio" at bounding box center [28, 45] width 43 height 9
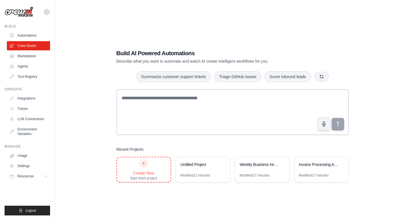
click at [143, 165] on div at bounding box center [143, 163] width 9 height 9
click at [144, 163] on icon at bounding box center [143, 163] width 5 height 5
click at [46, 11] on icon at bounding box center [46, 12] width 7 height 7
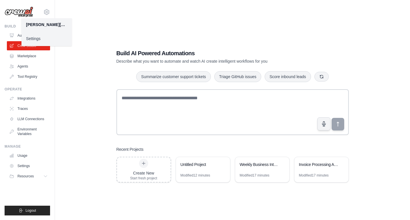
click at [39, 39] on link "Settings" at bounding box center [46, 38] width 50 height 10
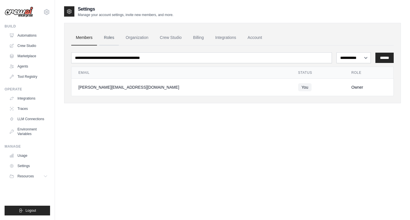
click at [111, 38] on link "Roles" at bounding box center [108, 37] width 19 height 15
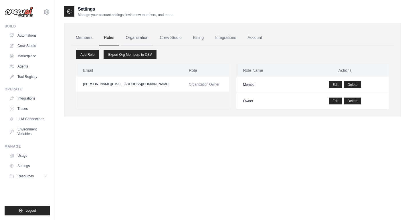
click at [135, 39] on link "Organization" at bounding box center [137, 37] width 32 height 15
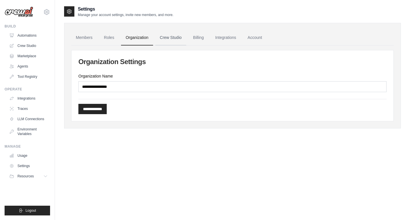
click at [167, 35] on link "Crew Studio" at bounding box center [170, 37] width 31 height 15
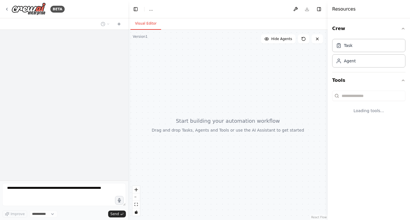
select select "****"
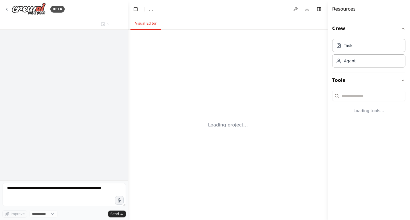
select select "****"
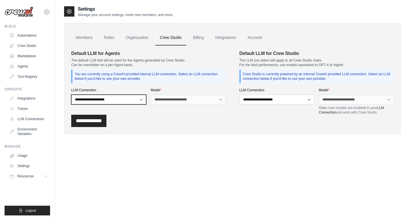
click at [127, 98] on select "**********" at bounding box center [108, 100] width 75 height 10
click at [122, 102] on select "**********" at bounding box center [108, 100] width 75 height 10
select select "******"
click at [71, 95] on select "**********" at bounding box center [108, 100] width 75 height 10
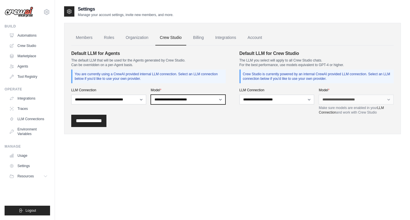
click at [177, 100] on select "**********" at bounding box center [188, 100] width 75 height 10
select select "**********"
click at [151, 95] on select "**********" at bounding box center [188, 100] width 75 height 10
click at [196, 36] on link "Billing" at bounding box center [198, 37] width 20 height 15
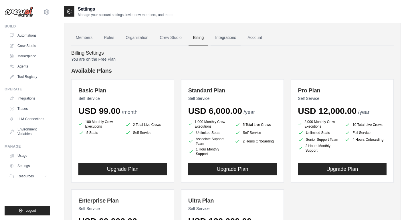
click at [225, 39] on link "Integrations" at bounding box center [225, 37] width 30 height 15
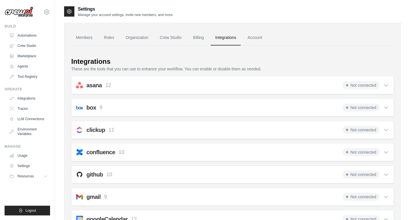
click at [100, 85] on h2 "asana" at bounding box center [93, 85] width 15 height 8
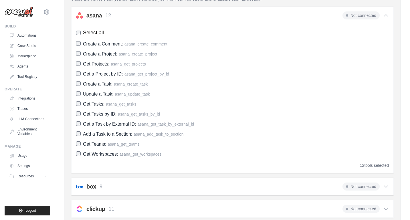
scroll to position [69, 0]
click at [97, 16] on h2 "asana" at bounding box center [93, 16] width 15 height 8
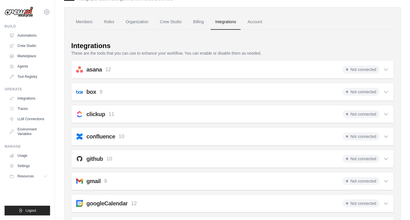
scroll to position [0, 0]
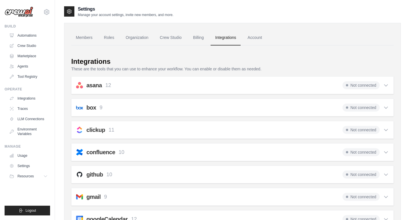
click at [256, 41] on link "Account" at bounding box center [255, 37] width 24 height 15
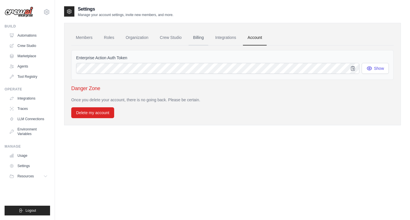
click at [203, 37] on link "Billing" at bounding box center [198, 37] width 20 height 15
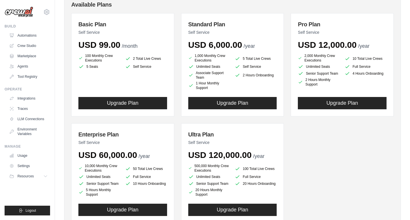
scroll to position [67, 0]
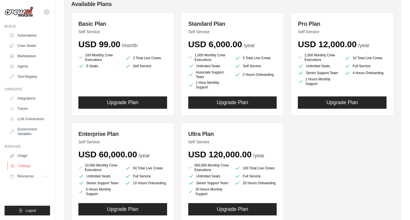
click at [27, 167] on link "Settings" at bounding box center [28, 165] width 43 height 9
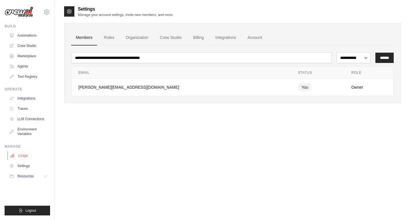
click at [24, 155] on link "Usage" at bounding box center [28, 155] width 43 height 9
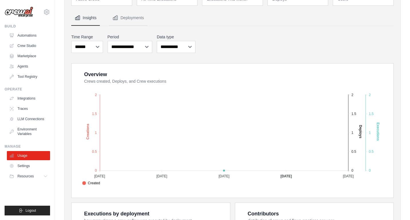
scroll to position [47, 0]
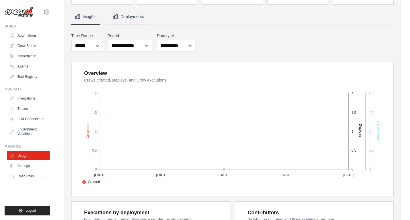
click at [131, 16] on button "Deployments" at bounding box center [128, 16] width 38 height 15
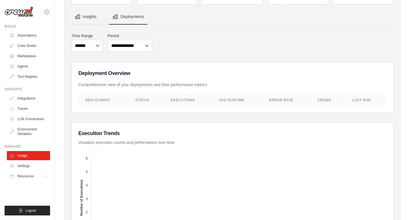
click at [86, 19] on button "Insights" at bounding box center [85, 16] width 29 height 15
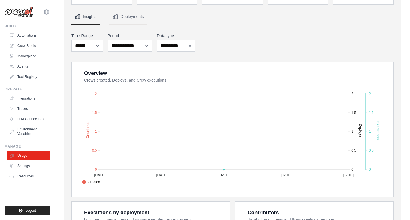
scroll to position [0, 0]
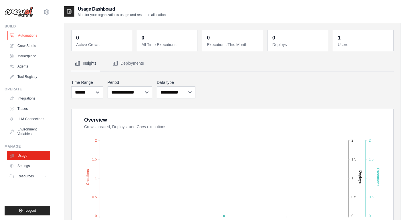
click at [30, 36] on link "Automations" at bounding box center [28, 35] width 43 height 9
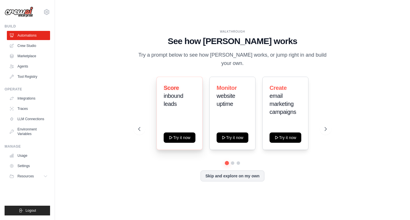
click at [174, 95] on span "inbound leads" at bounding box center [172, 100] width 19 height 14
click at [186, 135] on button "Try it now" at bounding box center [179, 137] width 32 height 10
click at [33, 56] on link "Marketplace" at bounding box center [28, 55] width 43 height 9
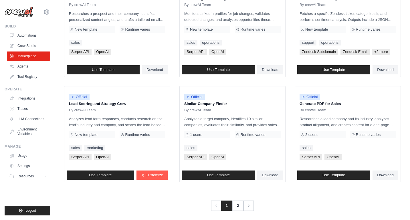
scroll to position [310, 0]
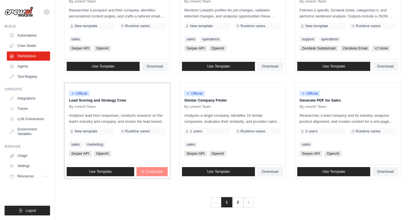
click at [150, 171] on span "Customize" at bounding box center [153, 171] width 17 height 5
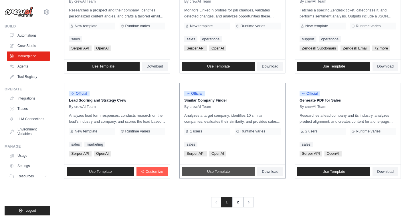
click at [226, 172] on span "Use Template" at bounding box center [218, 171] width 23 height 5
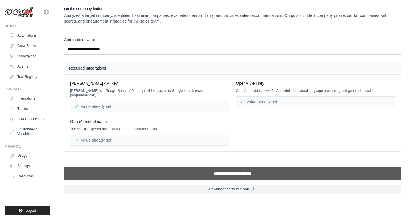
click at [224, 171] on input "**********" at bounding box center [232, 173] width 336 height 13
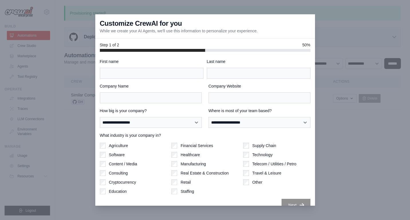
scroll to position [10, 0]
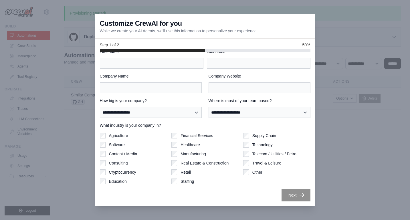
click at [100, 23] on h3 "Customize CrewAI for you" at bounding box center [141, 23] width 82 height 9
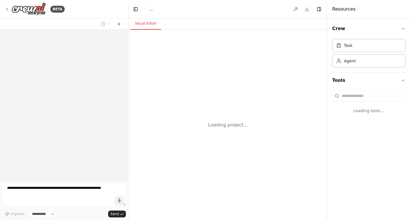
select select "****"
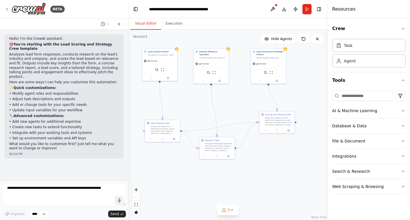
drag, startPoint x: 223, startPoint y: 140, endPoint x: 199, endPoint y: 101, distance: 46.0
click at [199, 101] on div ".deletable-edge-delete-btn { width: 20px; height: 20px; border: 0px solid #ffff…" at bounding box center [227, 125] width 199 height 190
click at [202, 115] on div ".deletable-edge-delete-btn { width: 20px; height: 20px; border: 0px solid #ffff…" at bounding box center [227, 125] width 199 height 190
click at [274, 38] on span "Hide Agents" at bounding box center [281, 39] width 21 height 5
click at [274, 38] on span "Show Agents" at bounding box center [281, 39] width 22 height 5
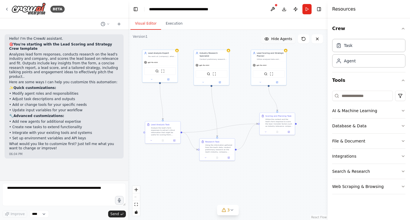
click at [274, 38] on span "Hide Agents" at bounding box center [281, 39] width 21 height 5
click at [275, 38] on span "Show Agents" at bounding box center [281, 39] width 22 height 5
click at [275, 38] on span "Hide Agents" at bounding box center [281, 39] width 21 height 5
click at [275, 38] on span "Show Agents" at bounding box center [281, 39] width 22 height 5
click at [152, 63] on div "gpt-4o-mini" at bounding box center [159, 62] width 35 height 6
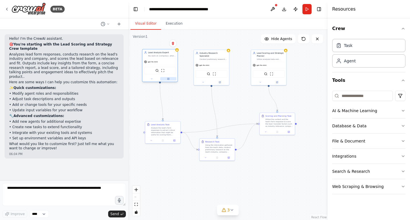
click at [168, 78] on icon at bounding box center [168, 79] width 2 height 2
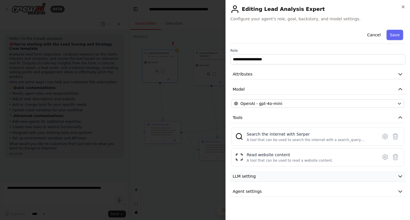
click at [252, 173] on button "LLM setting" at bounding box center [317, 176] width 175 height 11
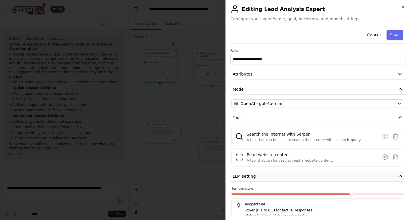
scroll to position [27, 0]
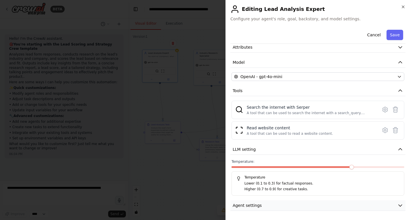
click at [255, 206] on span "Agent settings" at bounding box center [246, 205] width 29 height 6
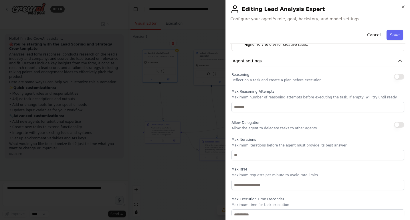
scroll to position [176, 0]
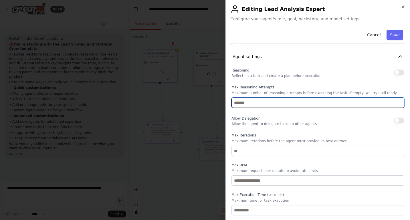
click at [278, 100] on input "number" at bounding box center [317, 102] width 173 height 10
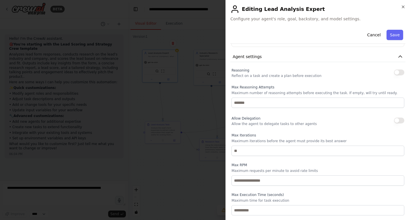
click at [268, 121] on p "Allow the agent to delegate tasks to other agents" at bounding box center [273, 123] width 85 height 5
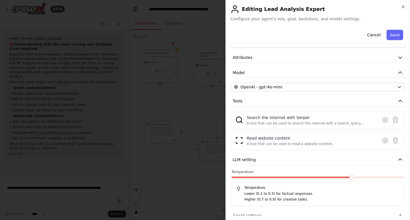
scroll to position [0, 0]
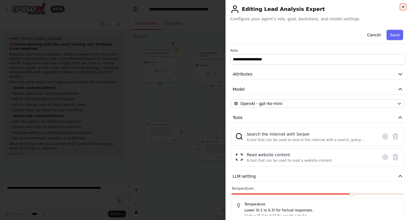
click at [404, 6] on icon "button" at bounding box center [402, 7] width 5 height 5
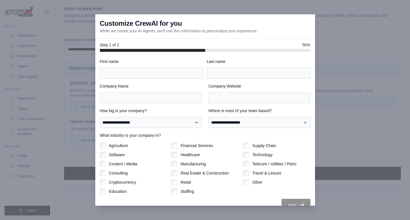
click at [27, 11] on div at bounding box center [205, 110] width 410 height 220
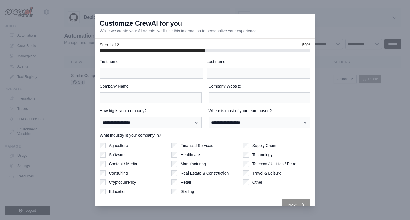
click at [292, 152] on div "**********" at bounding box center [205, 135] width 210 height 153
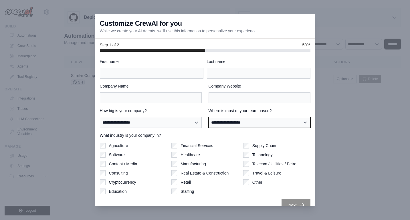
click at [307, 119] on select "**********" at bounding box center [259, 122] width 102 height 11
select select "**********"
click at [208, 117] on select "**********" at bounding box center [259, 122] width 102 height 11
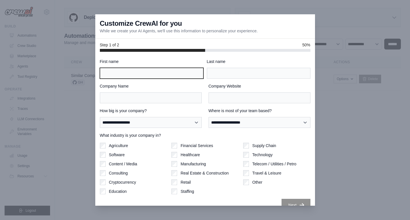
click at [157, 74] on input "First name" at bounding box center [151, 73] width 103 height 11
type input "****"
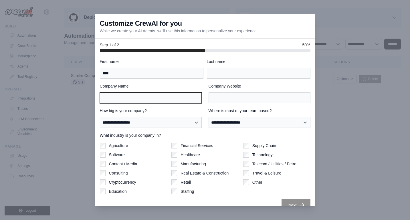
click at [155, 101] on input "Company Name" at bounding box center [151, 97] width 102 height 11
type input "*****"
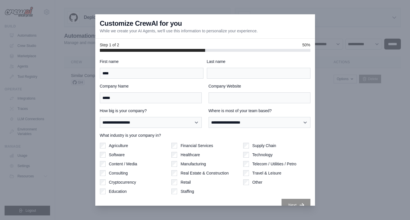
click at [144, 154] on div "Software" at bounding box center [133, 155] width 67 height 6
click at [140, 151] on div "Agriculture Software Content / Media Consulting Cryptocurrency Education" at bounding box center [133, 168] width 67 height 51
click at [130, 145] on div "Agriculture" at bounding box center [133, 146] width 67 height 6
click at [119, 147] on label "Agriculture" at bounding box center [118, 146] width 19 height 6
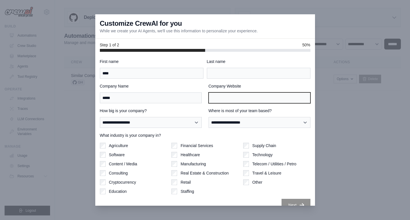
click at [243, 99] on input "Company Website" at bounding box center [259, 97] width 102 height 11
type input "*******"
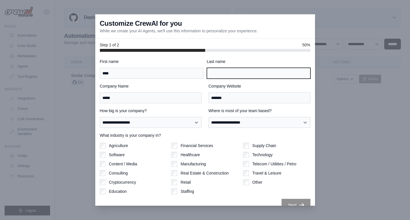
click at [244, 75] on input "Last name" at bounding box center [258, 73] width 103 height 11
type input "********"
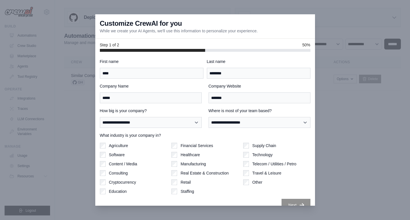
click at [96, 29] on div "Customize CrewAI for you While we create your AI Agents, we'll use this informa…" at bounding box center [205, 26] width 220 height 24
click at [26, 44] on div at bounding box center [205, 110] width 410 height 220
click at [26, 45] on div at bounding box center [205, 110] width 410 height 220
click at [35, 215] on div at bounding box center [205, 110] width 410 height 220
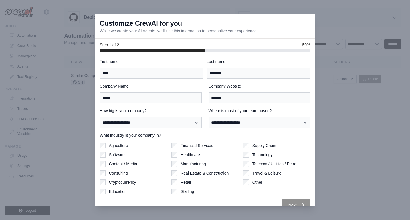
click at [35, 212] on div at bounding box center [205, 110] width 410 height 220
